Goal: Information Seeking & Learning: Learn about a topic

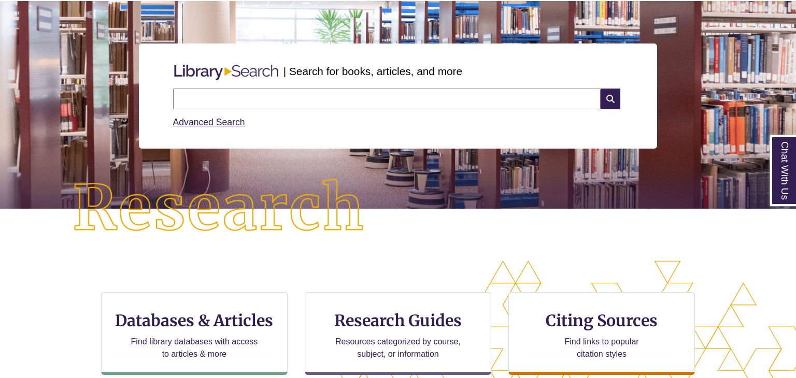
scroll to position [97, 0]
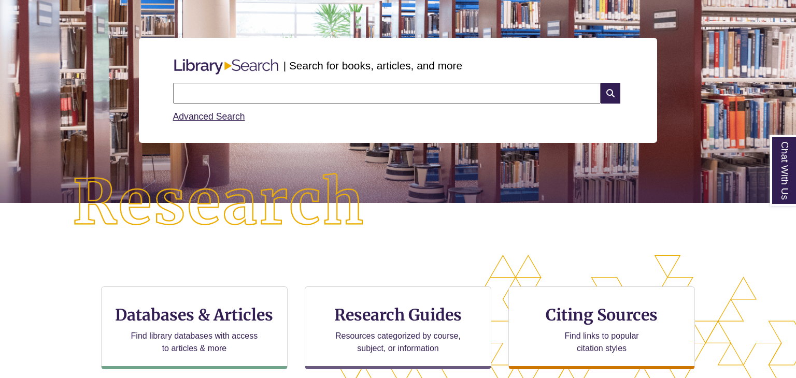
click at [349, 92] on input "text" at bounding box center [386, 93] width 427 height 21
type input "**********"
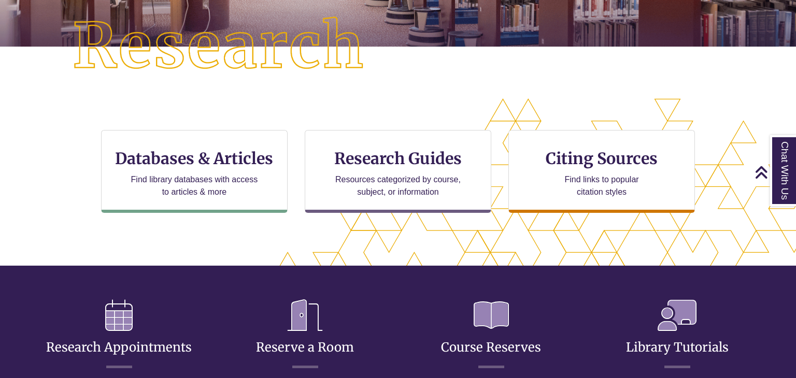
scroll to position [253, 0]
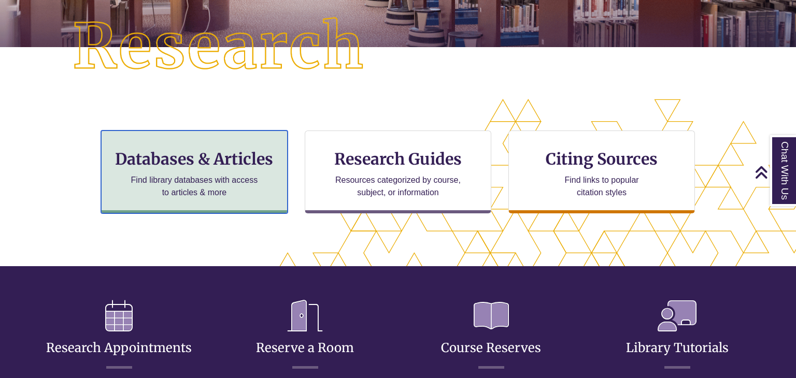
click at [276, 186] on div "Databases & Articles Find library databases with access to articles & more" at bounding box center [194, 172] width 186 height 83
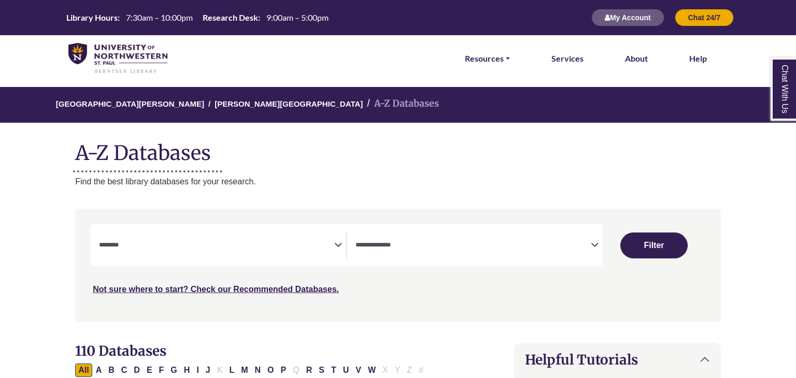
select select "Database Subject Filter"
select select "Database Types Filter"
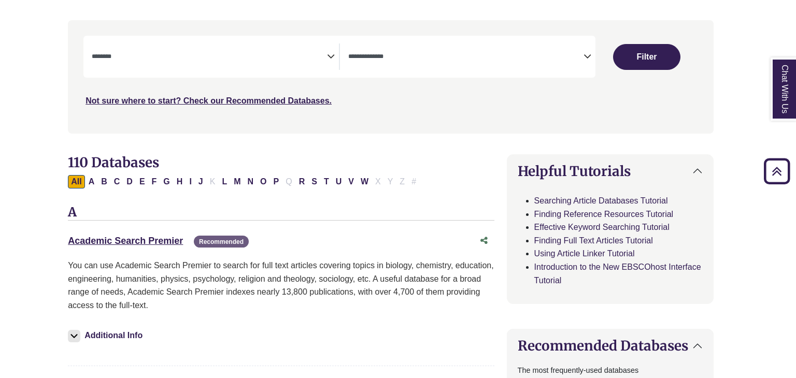
scroll to position [186, 7]
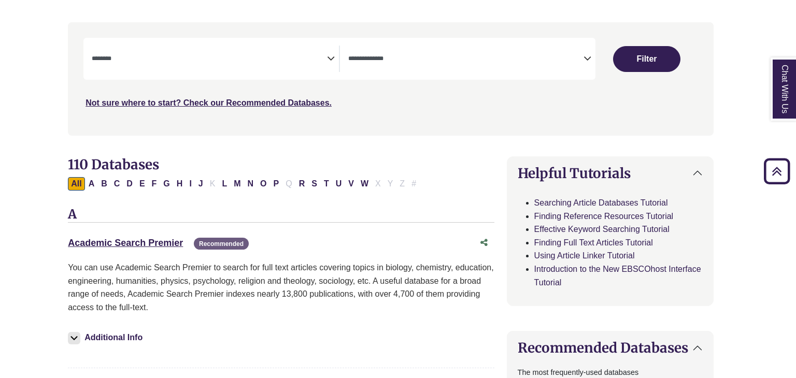
click at [235, 53] on span "Search filters" at bounding box center [209, 57] width 235 height 9
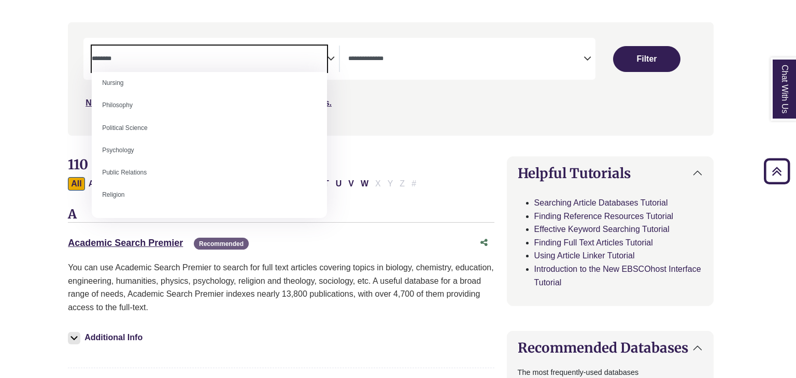
scroll to position [769, 0]
select select "*****"
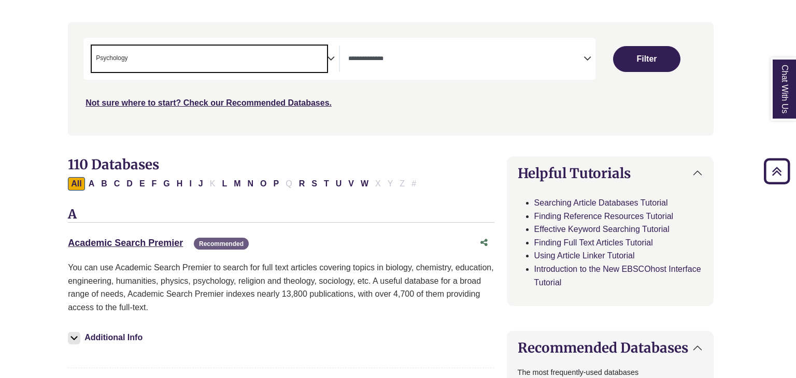
scroll to position [371, 0]
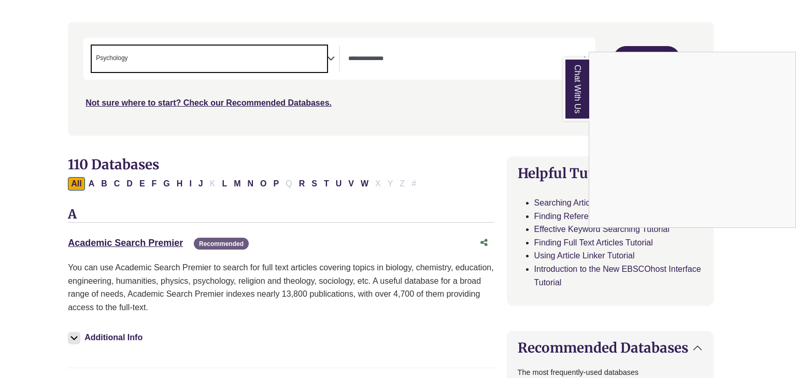
click at [545, 105] on div "Chat With Us" at bounding box center [398, 189] width 796 height 378
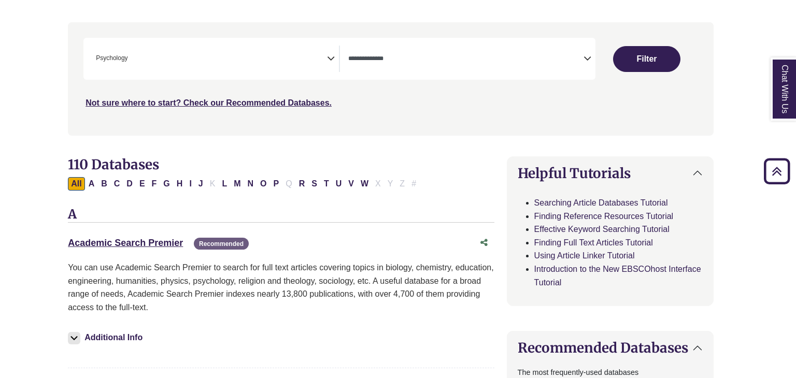
click at [588, 60] on icon "Search filters" at bounding box center [587, 57] width 8 height 16
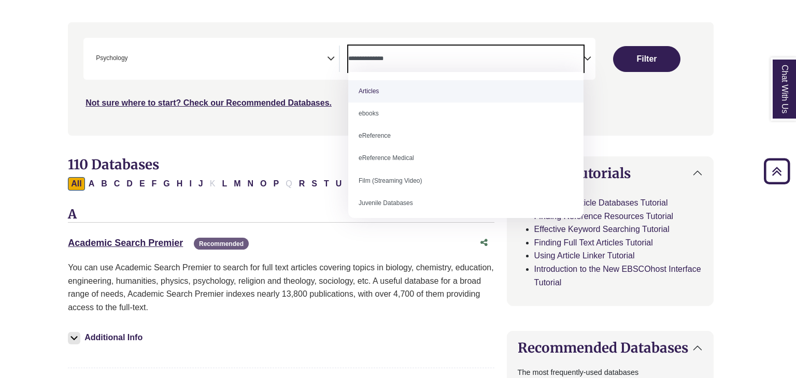
select select "*****"
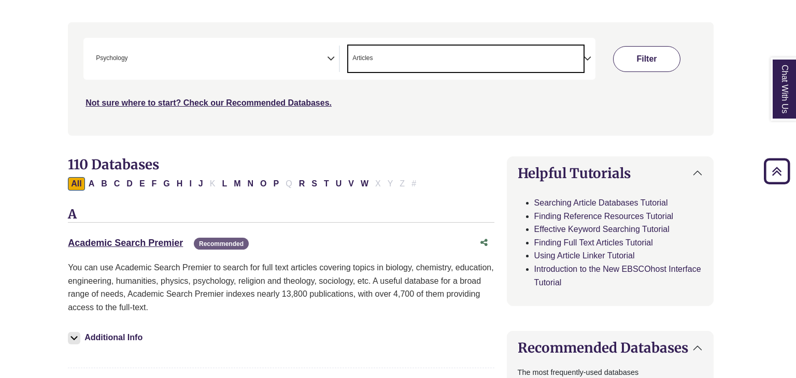
click at [640, 64] on button "Filter" at bounding box center [646, 59] width 67 height 26
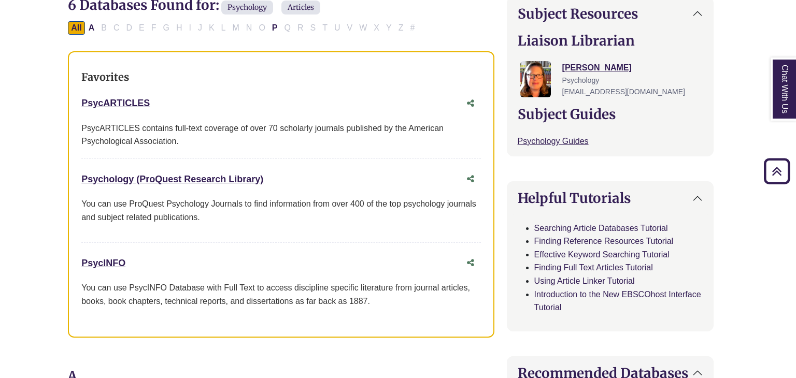
scroll to position [348, 7]
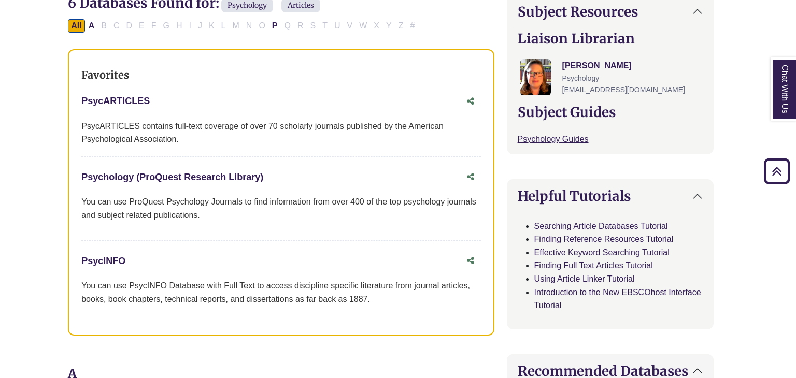
click at [205, 177] on link "Psychology (ProQuest Research Library) This link opens in a new window" at bounding box center [172, 177] width 182 height 10
click at [125, 98] on link "PsycARTICLES This link opens in a new window" at bounding box center [115, 101] width 68 height 10
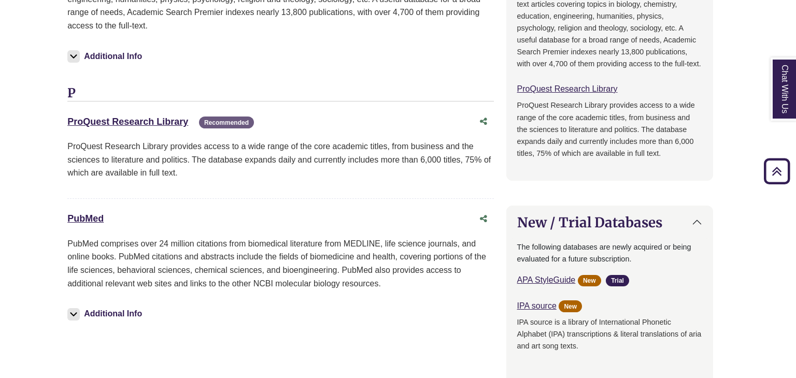
scroll to position [787, 8]
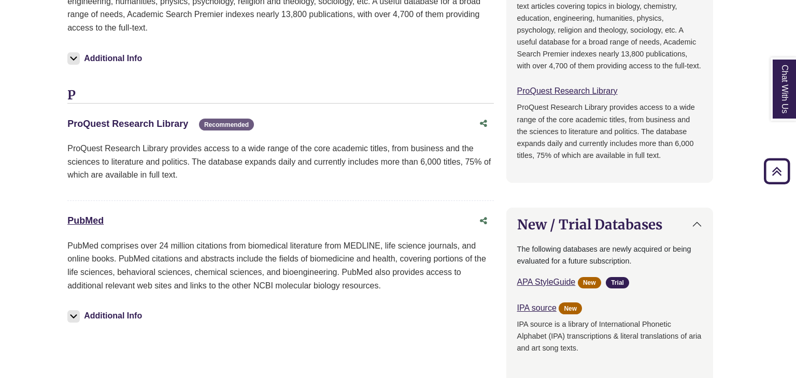
click at [178, 119] on link "ProQuest Research Library This link opens in a new window" at bounding box center [127, 124] width 121 height 10
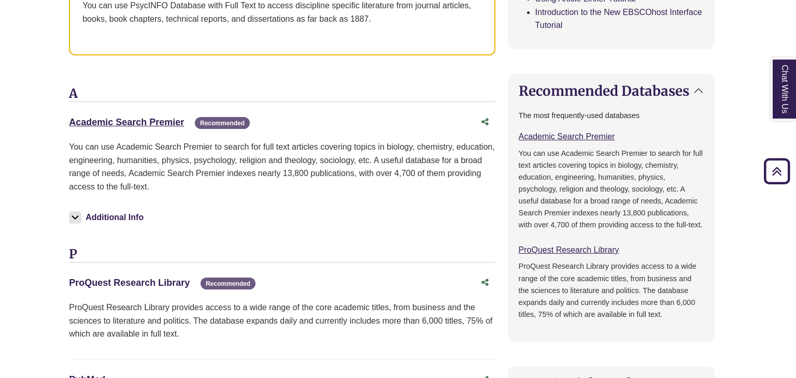
scroll to position [632, 6]
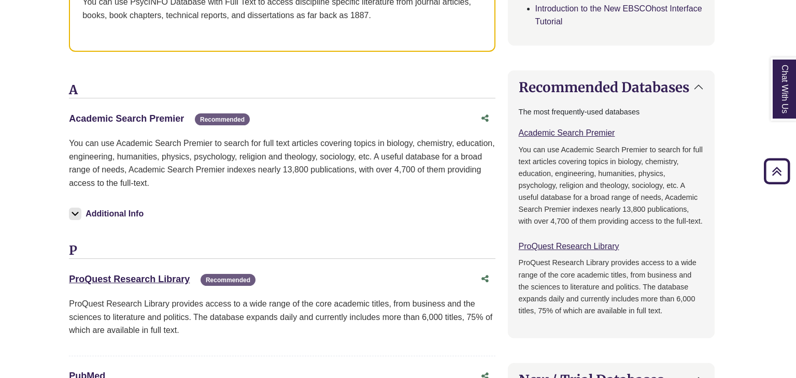
click at [148, 114] on link "Academic Search Premier This link opens in a new window" at bounding box center [126, 118] width 115 height 10
click at [150, 114] on link "Academic Search Premier This link opens in a new window" at bounding box center [126, 118] width 115 height 10
click at [111, 276] on link "ProQuest Research Library This link opens in a new window" at bounding box center [129, 279] width 121 height 10
